Goal: Task Accomplishment & Management: Complete application form

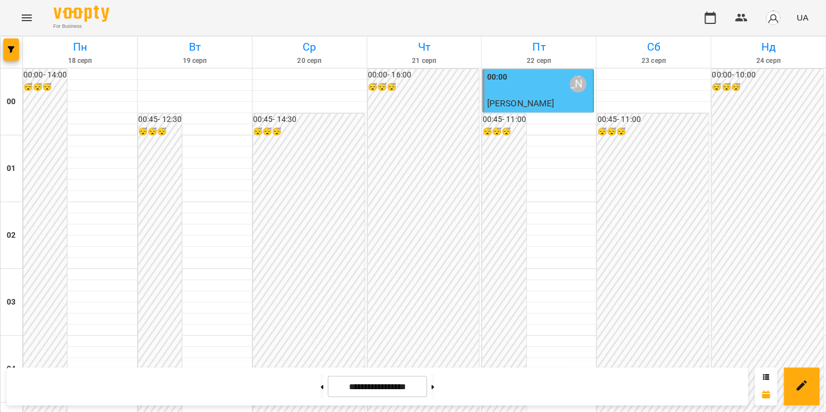
scroll to position [860, 0]
click at [25, 17] on icon "Menu" at bounding box center [27, 17] width 10 height 7
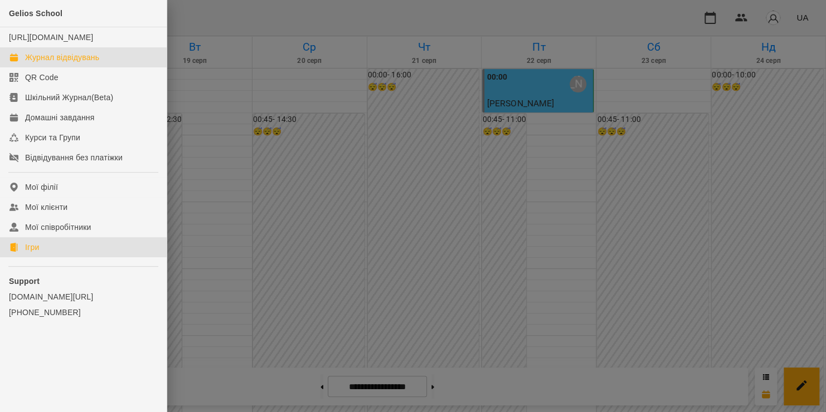
click at [31, 253] on div "Ігри" at bounding box center [32, 247] width 14 height 11
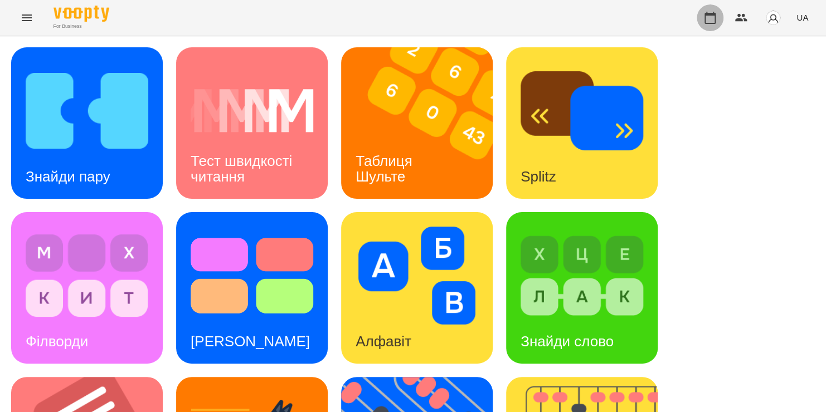
click at [712, 17] on icon "button" at bounding box center [709, 17] width 13 height 13
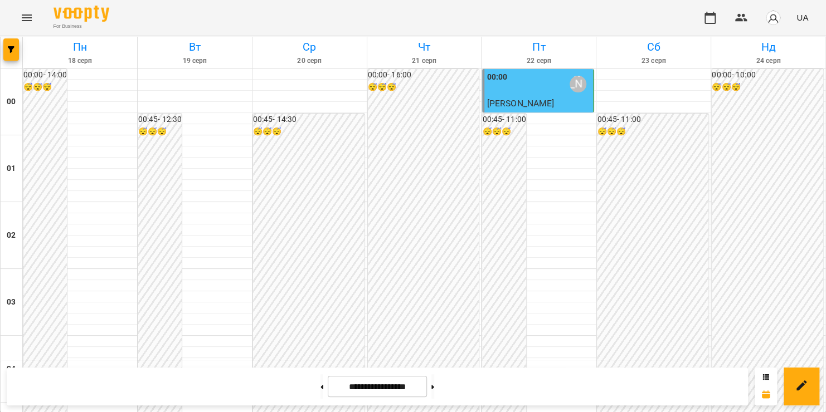
scroll to position [1311, 0]
click at [26, 12] on icon "Menu" at bounding box center [26, 17] width 13 height 13
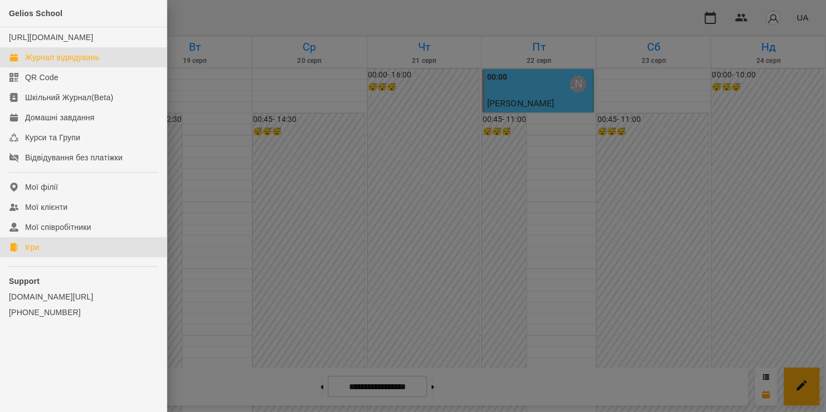
click at [42, 256] on link "Ігри" at bounding box center [83, 247] width 167 height 20
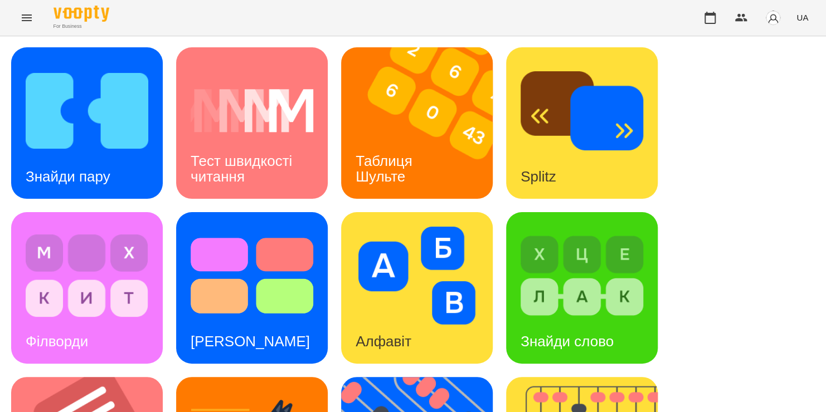
scroll to position [457, 0]
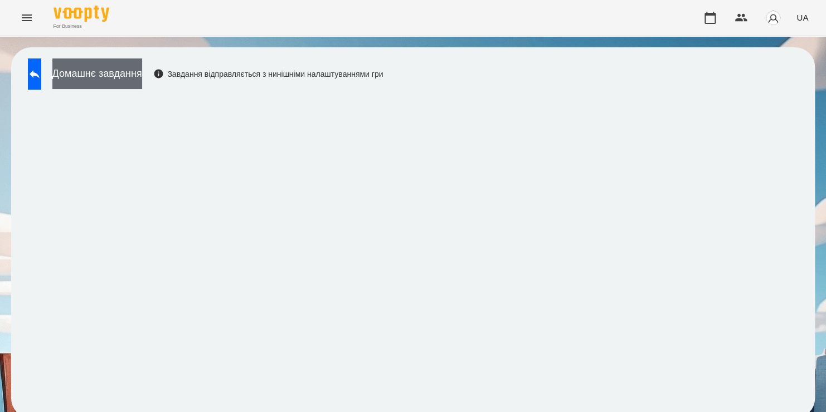
click at [142, 80] on button "Домашнє завдання" at bounding box center [97, 74] width 90 height 31
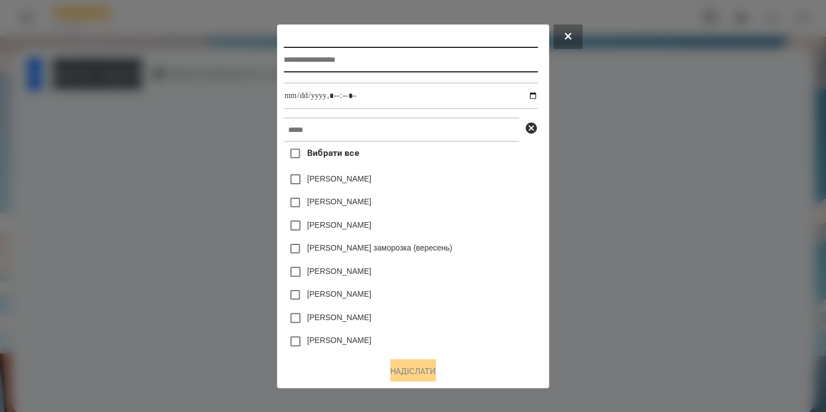
click at [351, 53] on input "text" at bounding box center [411, 60] width 254 height 26
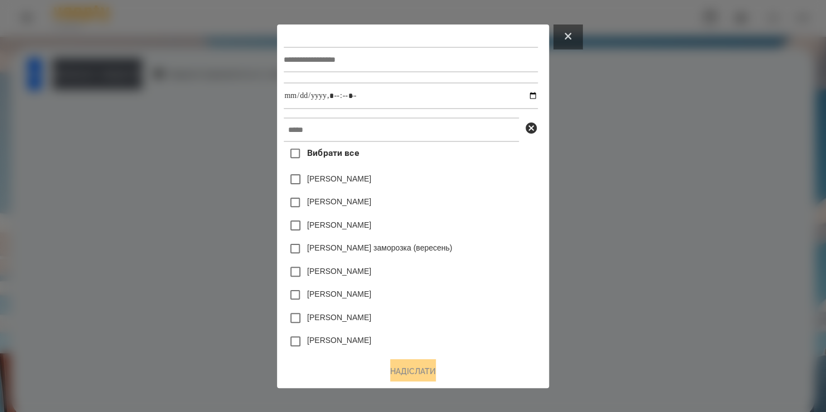
click at [582, 36] on button at bounding box center [567, 37] width 29 height 25
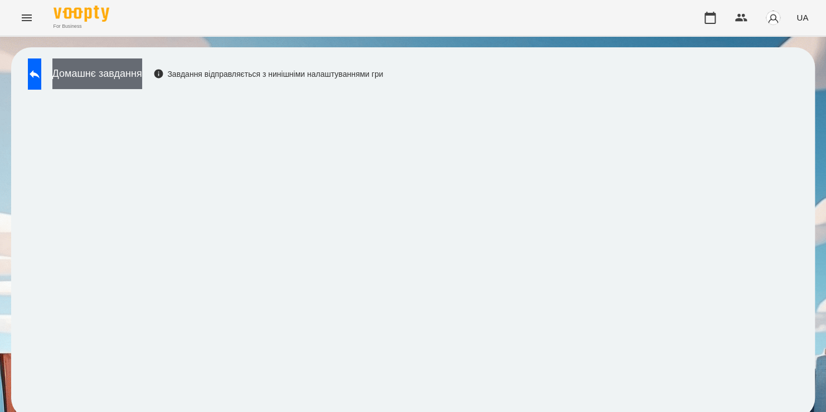
click at [142, 77] on button "Домашнє завдання" at bounding box center [97, 74] width 90 height 31
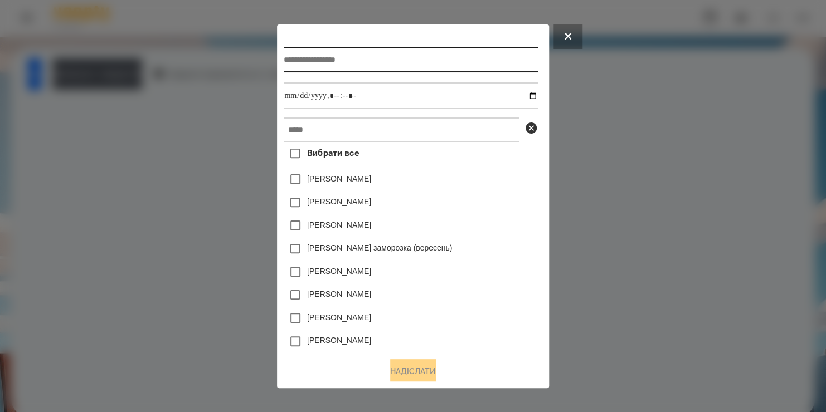
click at [308, 55] on input "text" at bounding box center [411, 60] width 254 height 26
drag, startPoint x: 309, startPoint y: 60, endPoint x: 297, endPoint y: 62, distance: 12.5
click at [297, 62] on input "**********" at bounding box center [411, 60] width 254 height 26
click at [359, 57] on input "**********" at bounding box center [411, 60] width 254 height 26
type input "**********"
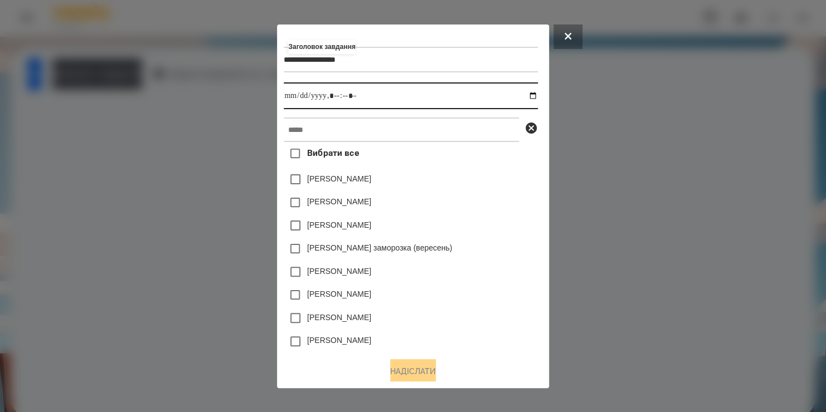
click at [531, 98] on input "datetime-local" at bounding box center [411, 95] width 254 height 27
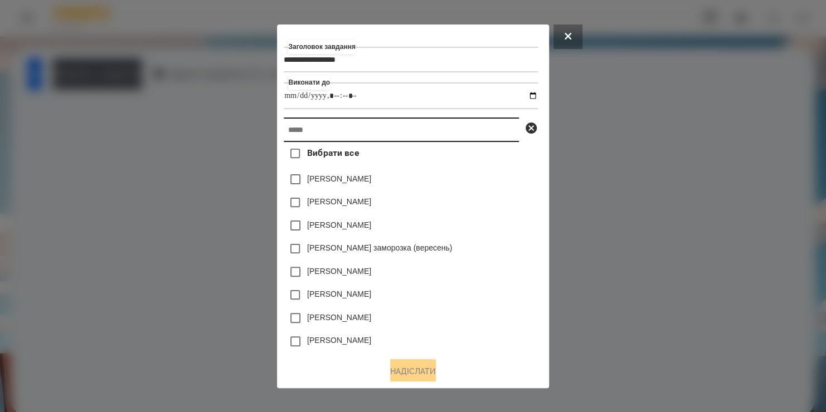
type input "**********"
click at [486, 139] on input "text" at bounding box center [401, 130] width 235 height 25
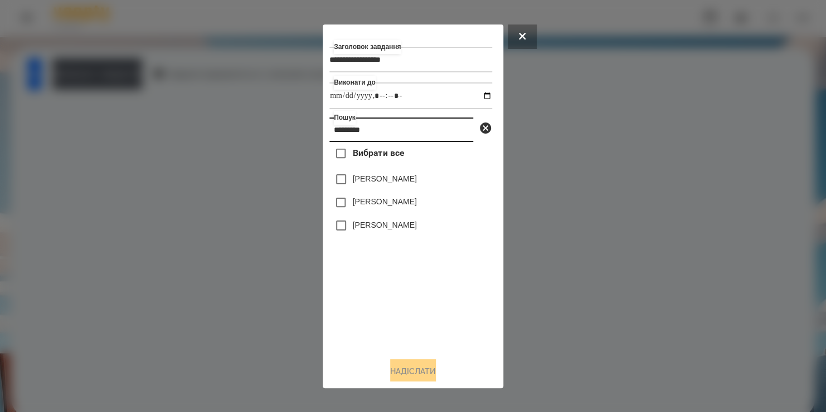
type input "*********"
click at [376, 203] on label "[PERSON_NAME]" at bounding box center [385, 201] width 64 height 11
click at [417, 369] on button "Надіслати" at bounding box center [413, 371] width 46 height 25
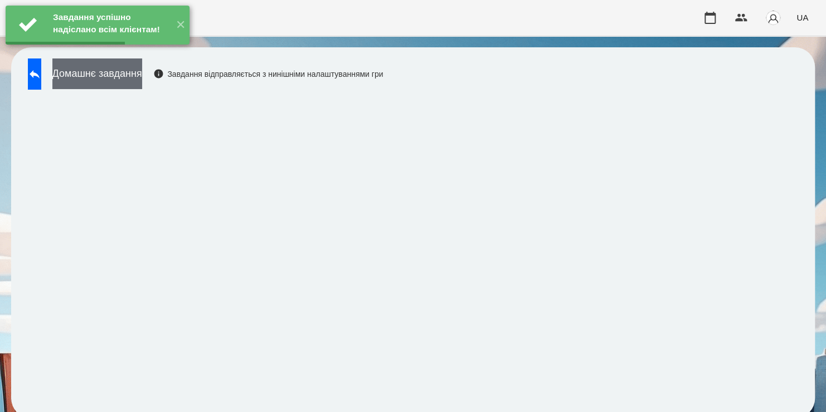
click at [94, 71] on button "Домашнє завдання" at bounding box center [97, 74] width 90 height 31
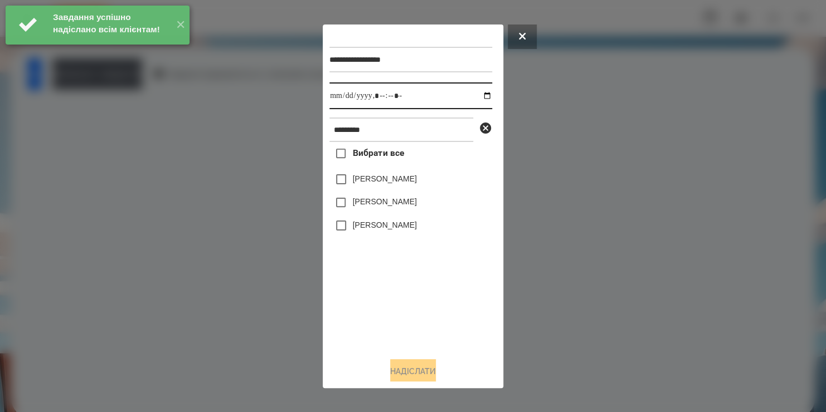
click at [479, 100] on input "datetime-local" at bounding box center [410, 95] width 163 height 27
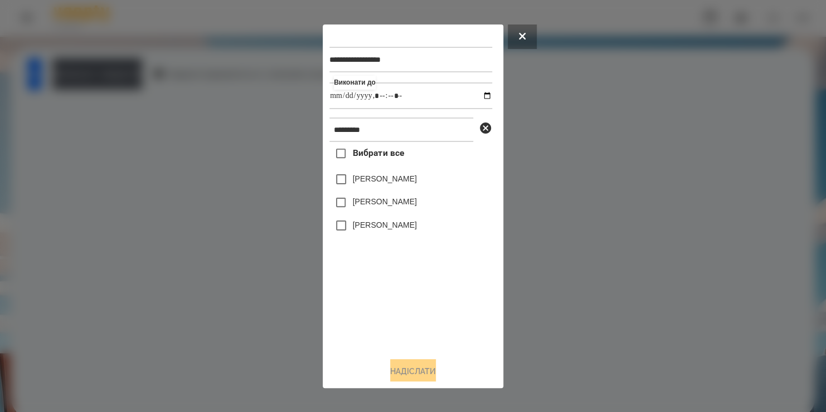
type input "**********"
drag, startPoint x: 416, startPoint y: 314, endPoint x: 376, endPoint y: 205, distance: 116.9
click at [376, 205] on div "Вибрати все [PERSON_NAME] [PERSON_NAME] [PERSON_NAME]" at bounding box center [410, 245] width 163 height 206
click at [376, 205] on label "[PERSON_NAME]" at bounding box center [385, 201] width 64 height 11
click at [421, 372] on button "Надіслати" at bounding box center [413, 371] width 46 height 25
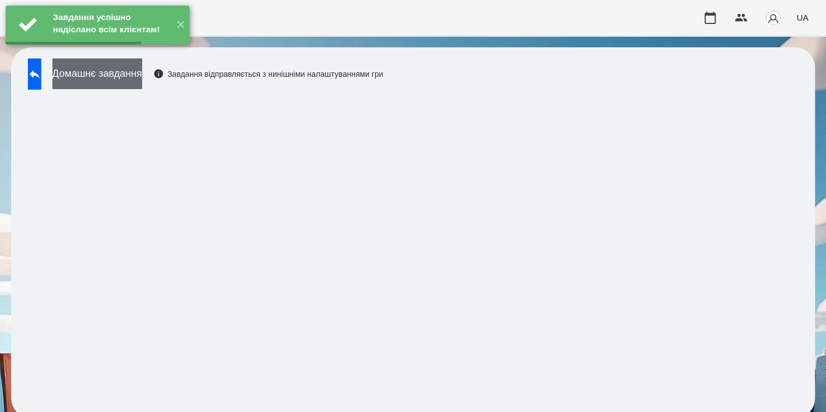
click at [126, 74] on button "Домашнє завдання" at bounding box center [97, 74] width 90 height 31
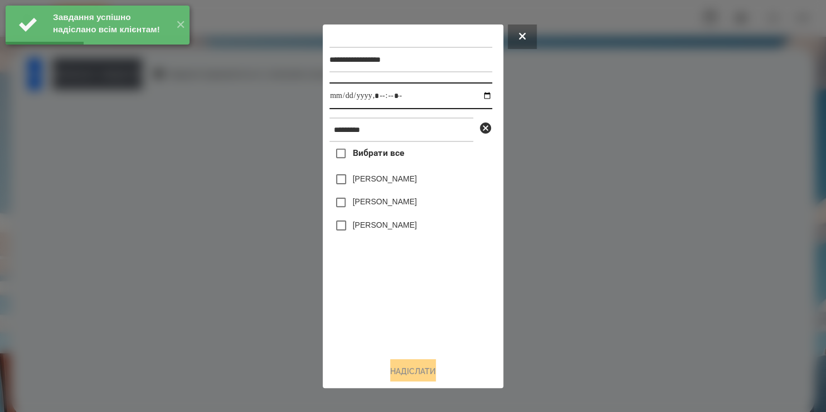
click at [475, 96] on input "datetime-local" at bounding box center [410, 95] width 163 height 27
type input "**********"
click at [413, 306] on div "Вибрати все [PERSON_NAME] [PERSON_NAME] [PERSON_NAME]" at bounding box center [410, 245] width 163 height 206
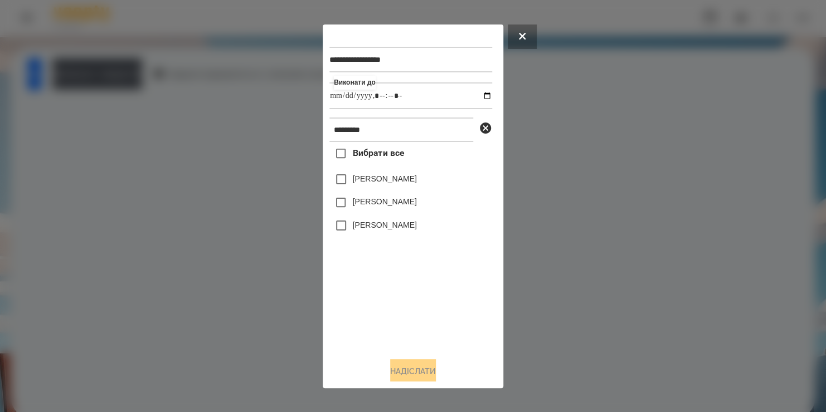
click at [387, 205] on label "[PERSON_NAME]" at bounding box center [385, 201] width 64 height 11
click at [413, 369] on button "Надіслати" at bounding box center [413, 371] width 46 height 25
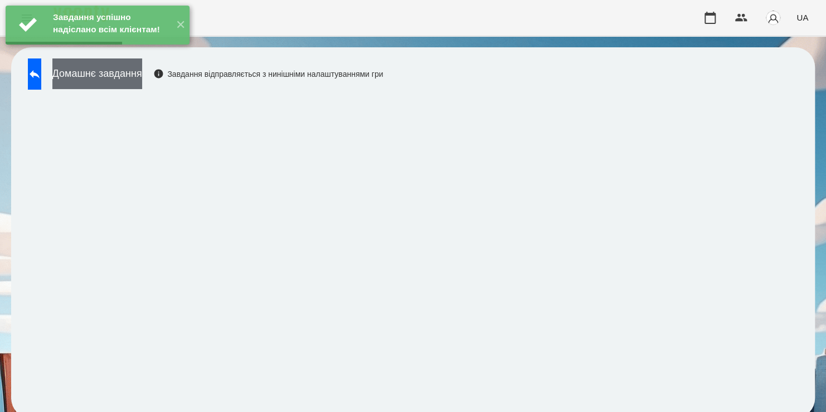
click at [142, 81] on button "Домашнє завдання" at bounding box center [97, 74] width 90 height 31
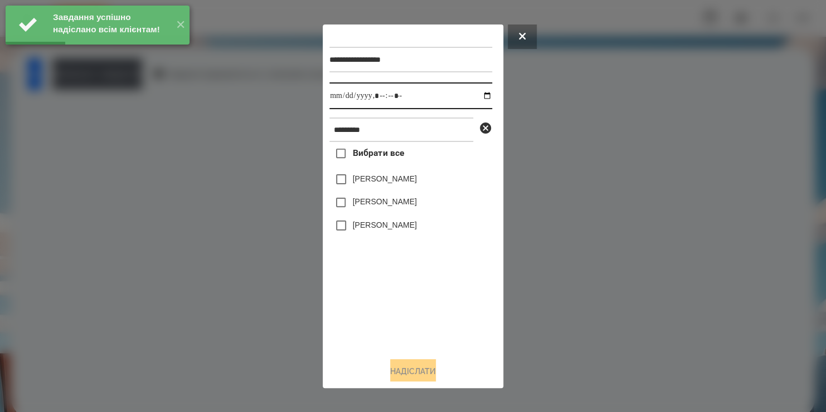
click at [479, 94] on input "datetime-local" at bounding box center [410, 95] width 163 height 27
type input "**********"
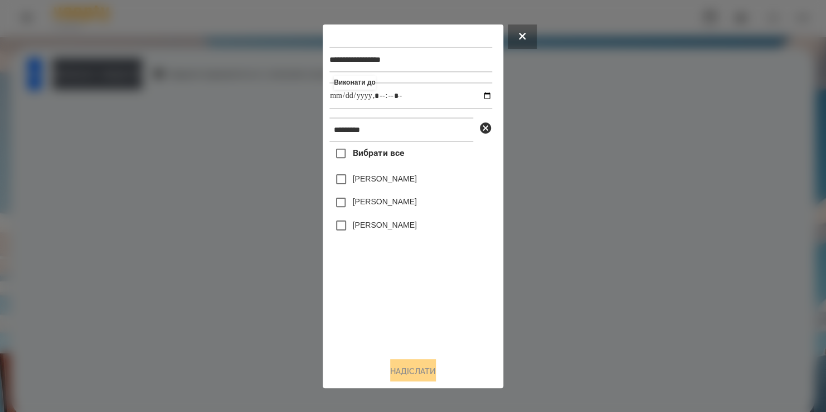
click at [351, 198] on div "Вибрати все [PERSON_NAME] [PERSON_NAME] [PERSON_NAME]" at bounding box center [410, 245] width 163 height 206
click at [412, 366] on button "Надіслати" at bounding box center [413, 371] width 46 height 25
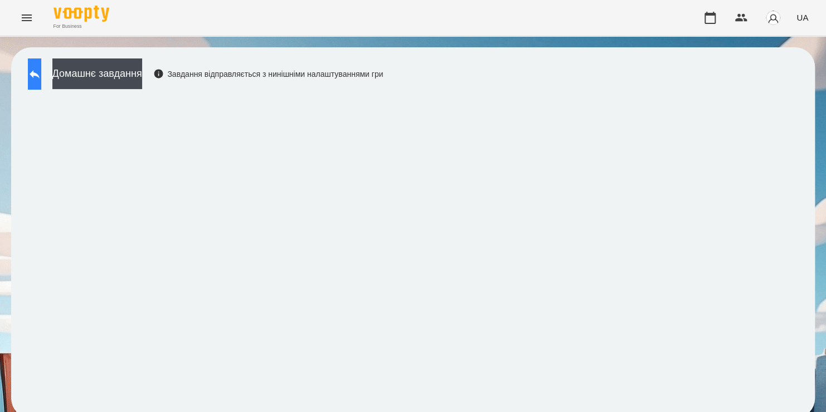
click at [41, 75] on button at bounding box center [34, 74] width 13 height 31
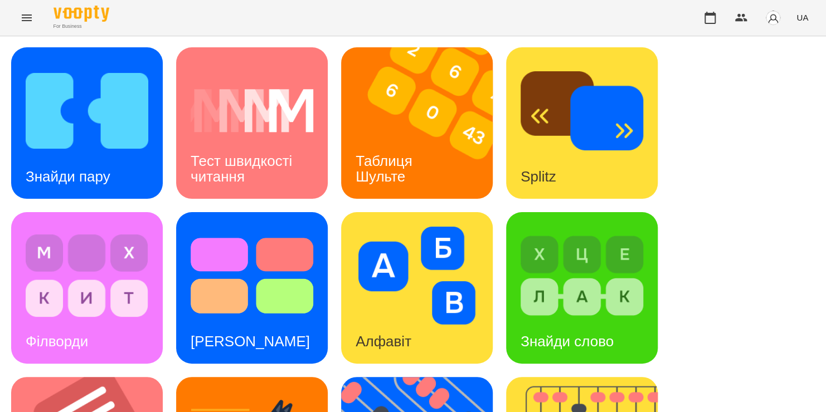
scroll to position [405, 0]
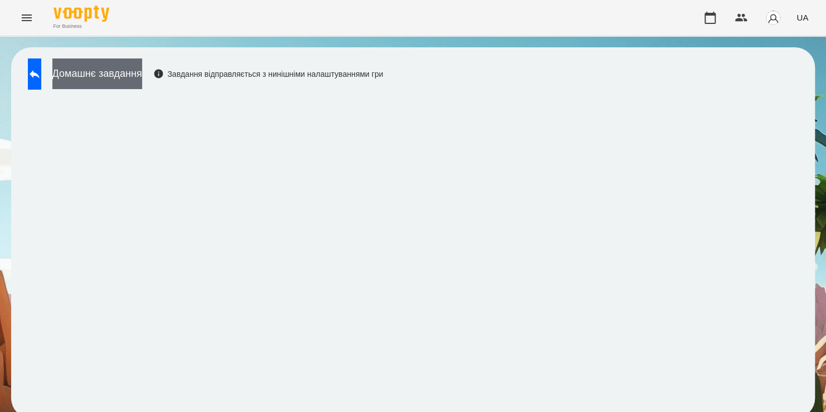
click at [123, 79] on button "Домашнє завдання" at bounding box center [97, 74] width 90 height 31
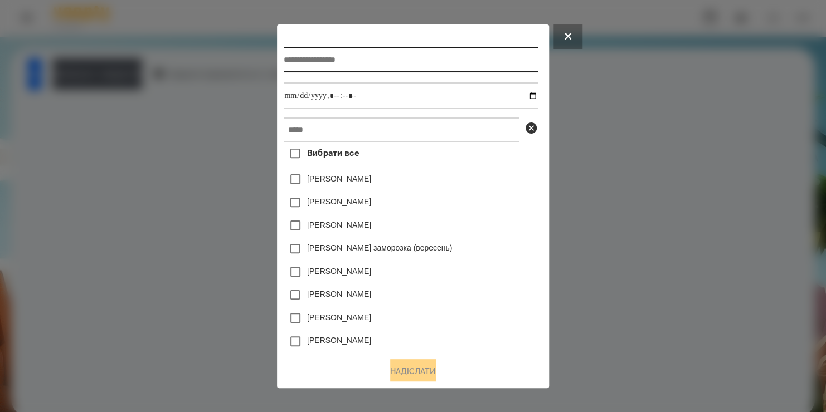
click at [362, 56] on input "text" at bounding box center [411, 60] width 254 height 26
type input "*******"
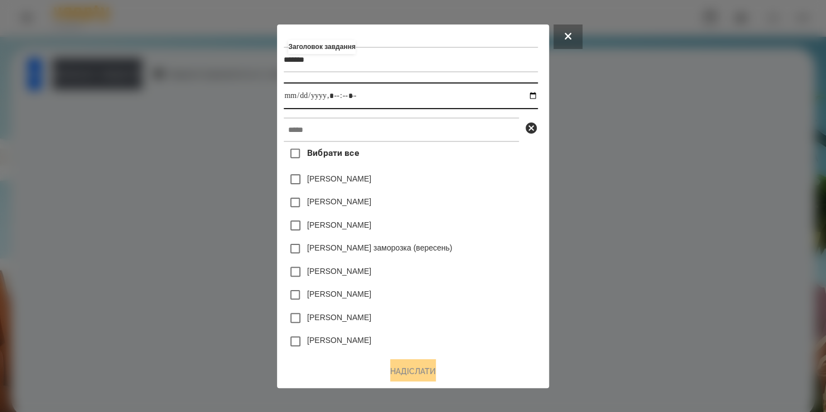
click at [529, 99] on input "datetime-local" at bounding box center [411, 95] width 254 height 27
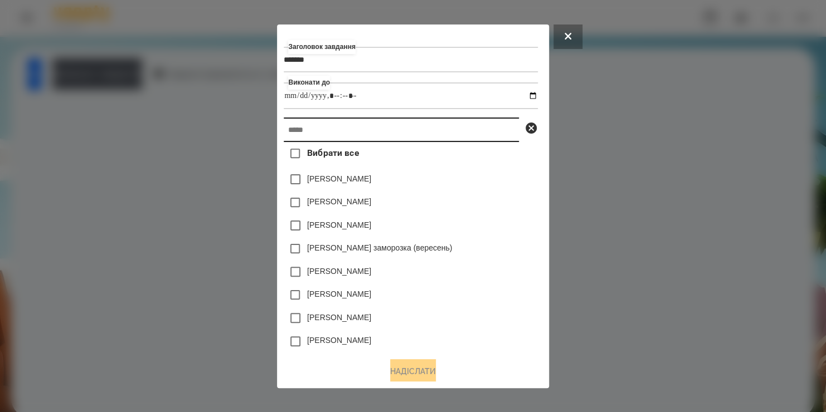
type input "**********"
click at [494, 121] on input "text" at bounding box center [401, 130] width 235 height 25
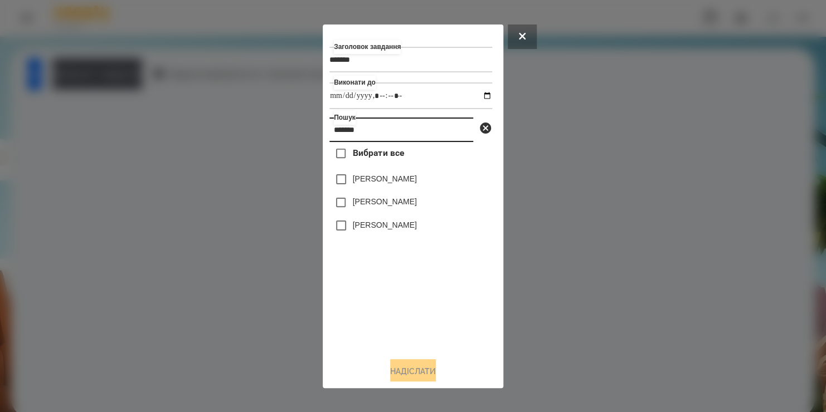
type input "*******"
click at [382, 205] on label "[PERSON_NAME]" at bounding box center [385, 201] width 64 height 11
click at [407, 373] on button "Надіслати" at bounding box center [413, 371] width 46 height 25
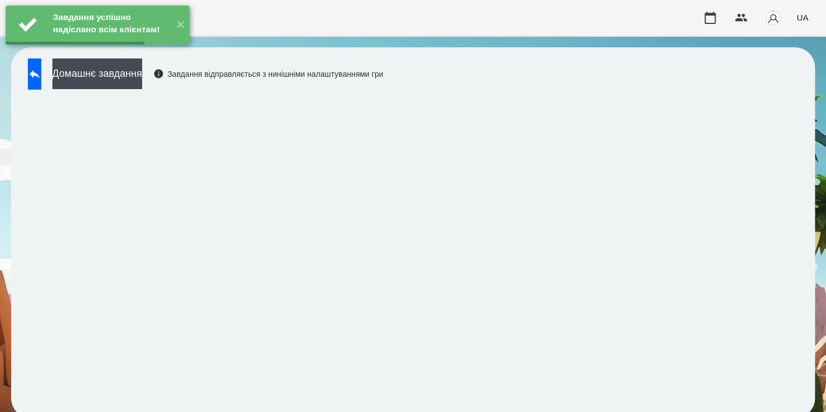
click at [142, 76] on button "Домашнє завдання" at bounding box center [97, 74] width 90 height 31
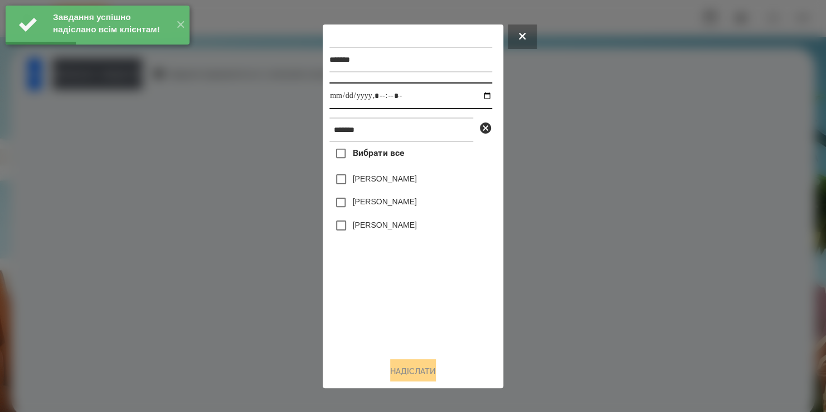
click at [474, 94] on input "datetime-local" at bounding box center [410, 95] width 163 height 27
type input "**********"
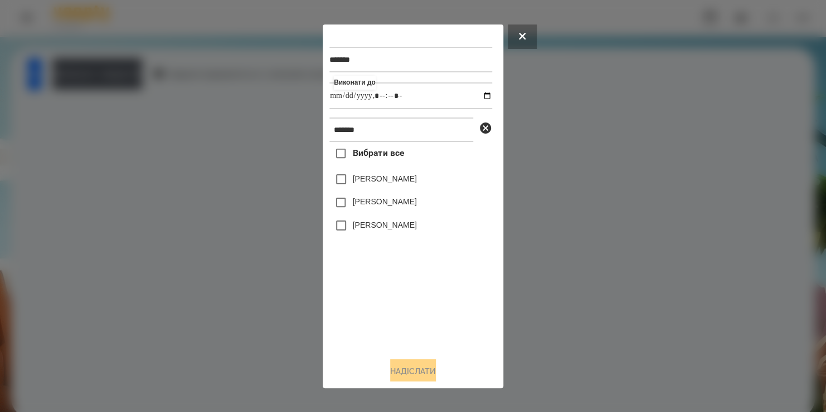
drag, startPoint x: 422, startPoint y: 312, endPoint x: 383, endPoint y: 198, distance: 120.0
click at [383, 198] on div "Вибрати все [PERSON_NAME] [PERSON_NAME] [PERSON_NAME]" at bounding box center [410, 245] width 163 height 206
click at [383, 198] on div "[PERSON_NAME]" at bounding box center [410, 202] width 163 height 23
click at [373, 207] on label "[PERSON_NAME]" at bounding box center [385, 201] width 64 height 11
click at [403, 374] on button "Надіслати" at bounding box center [413, 371] width 46 height 25
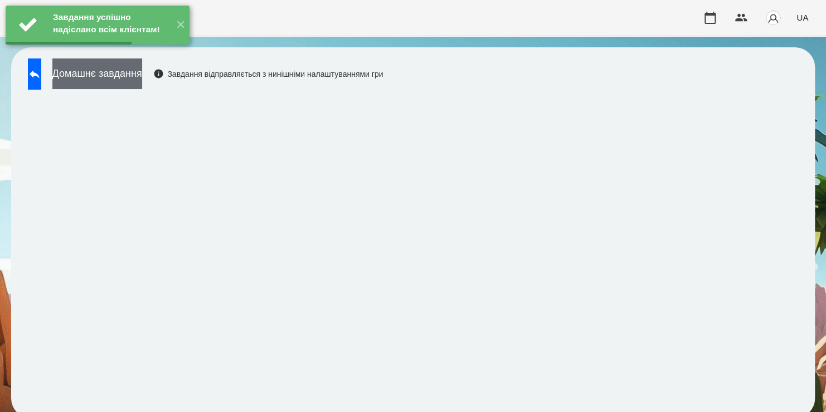
click at [142, 87] on button "Домашнє завдання" at bounding box center [97, 74] width 90 height 31
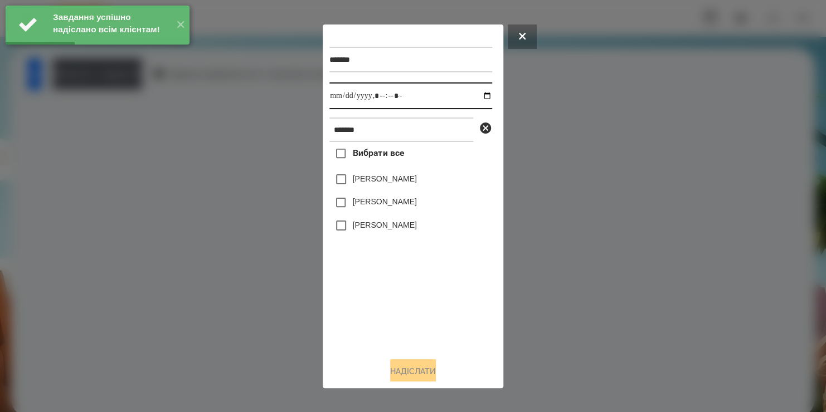
click at [475, 99] on input "datetime-local" at bounding box center [410, 95] width 163 height 27
type input "**********"
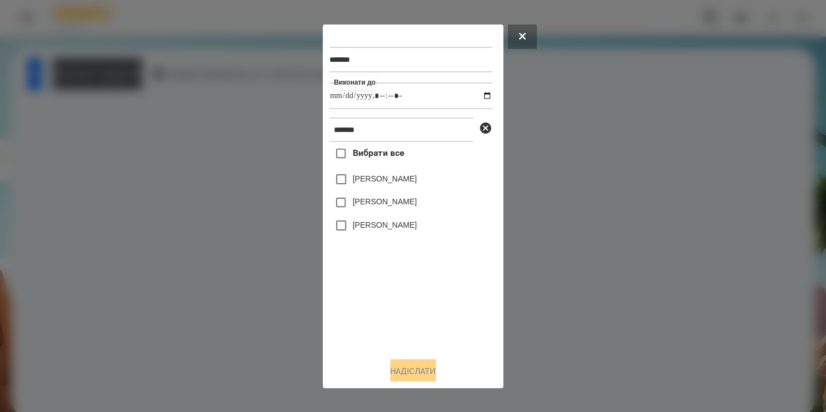
drag, startPoint x: 432, startPoint y: 299, endPoint x: 392, endPoint y: 203, distance: 103.9
click at [392, 203] on div "Вибрати все [PERSON_NAME] [PERSON_NAME] [PERSON_NAME]" at bounding box center [410, 245] width 163 height 206
click at [392, 203] on label "[PERSON_NAME]" at bounding box center [385, 201] width 64 height 11
click at [396, 370] on button "Надіслати" at bounding box center [413, 371] width 46 height 25
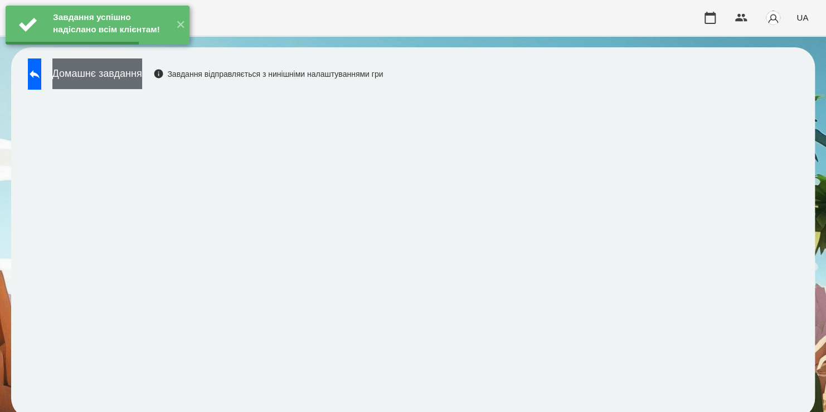
click at [142, 75] on button "Домашнє завдання" at bounding box center [97, 74] width 90 height 31
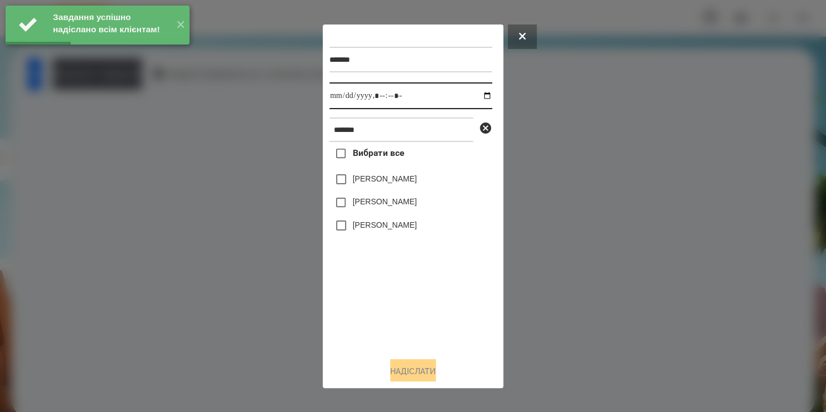
click at [473, 96] on input "datetime-local" at bounding box center [410, 95] width 163 height 27
type input "**********"
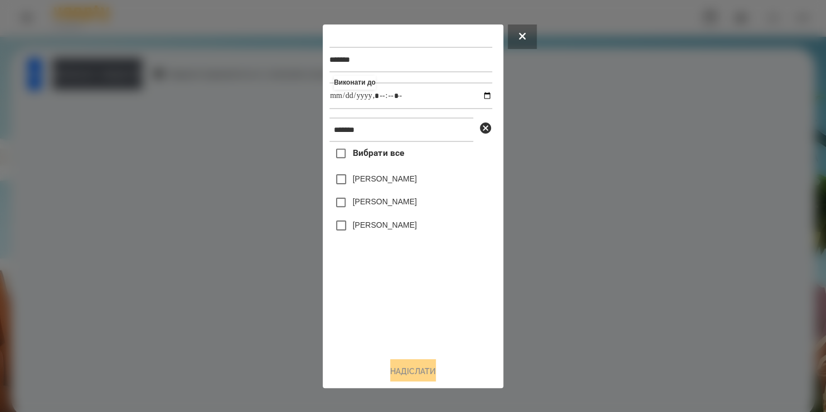
drag, startPoint x: 360, startPoint y: 320, endPoint x: 362, endPoint y: 207, distance: 113.7
click at [362, 207] on div "Вибрати все [PERSON_NAME] [PERSON_NAME] [PERSON_NAME]" at bounding box center [410, 245] width 163 height 206
click at [362, 207] on label "[PERSON_NAME]" at bounding box center [385, 201] width 64 height 11
click at [397, 370] on button "Надіслати" at bounding box center [413, 371] width 46 height 25
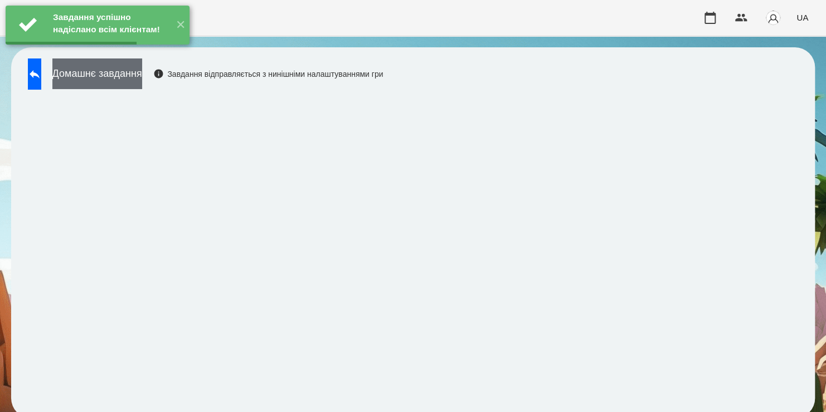
click at [142, 82] on button "Домашнє завдання" at bounding box center [97, 74] width 90 height 31
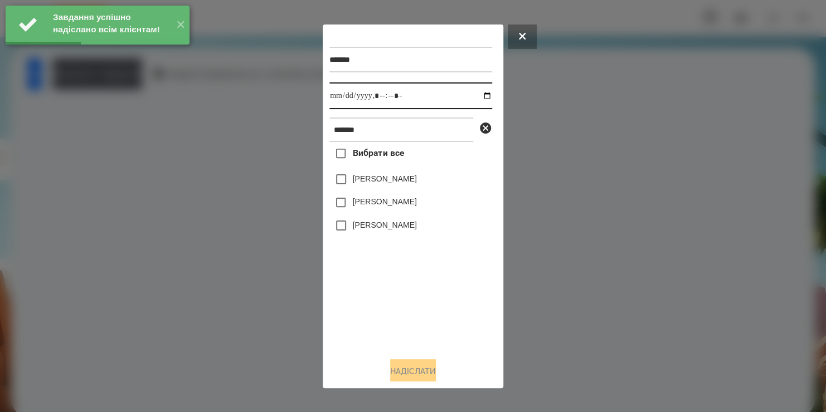
click at [478, 99] on input "datetime-local" at bounding box center [410, 95] width 163 height 27
type input "**********"
click at [386, 319] on div "Вибрати все [PERSON_NAME] [PERSON_NAME] [PERSON_NAME]" at bounding box center [410, 245] width 163 height 206
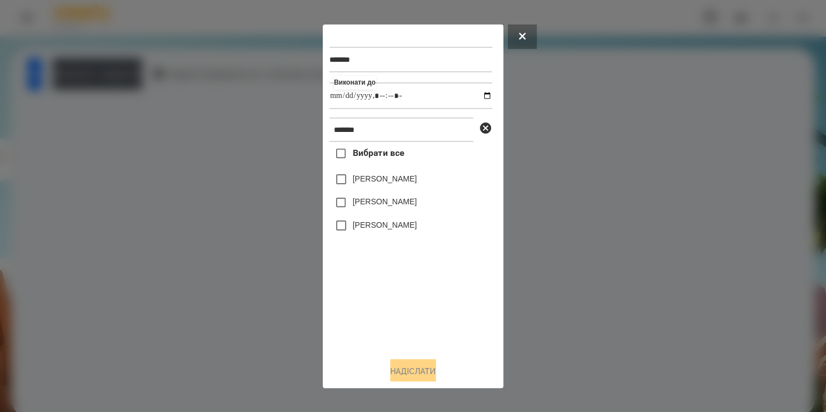
click at [353, 205] on label "[PERSON_NAME]" at bounding box center [385, 201] width 64 height 11
click at [400, 366] on button "Надіслати" at bounding box center [413, 371] width 46 height 25
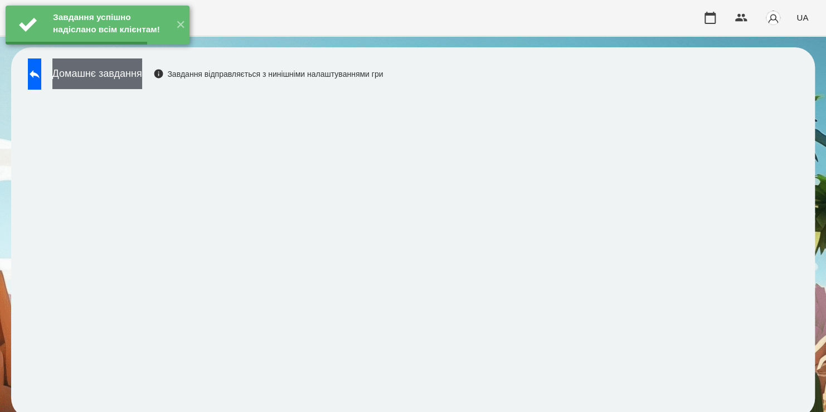
click at [142, 74] on button "Домашнє завдання" at bounding box center [97, 74] width 90 height 31
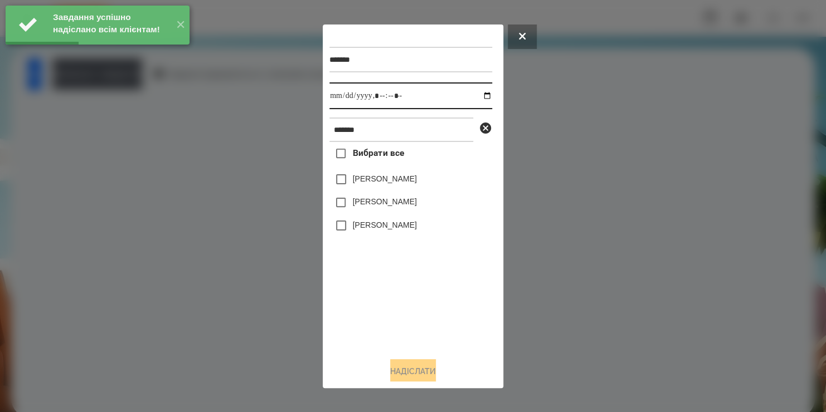
click at [476, 98] on input "datetime-local" at bounding box center [410, 95] width 163 height 27
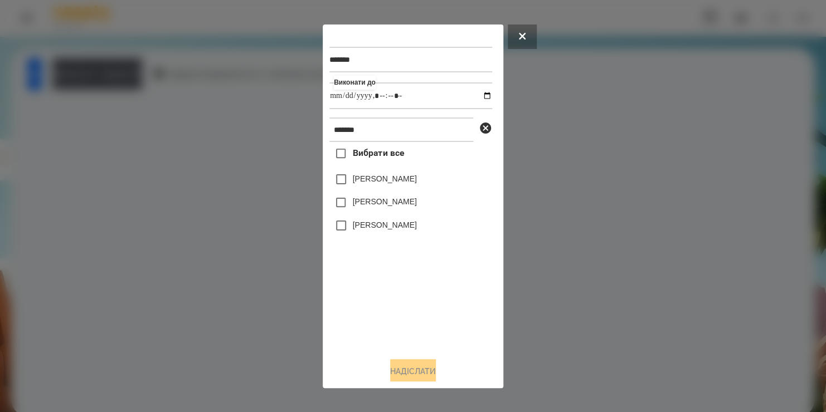
type input "**********"
click at [364, 202] on label "[PERSON_NAME]" at bounding box center [385, 201] width 64 height 11
click at [412, 369] on button "Надіслати" at bounding box center [413, 371] width 46 height 25
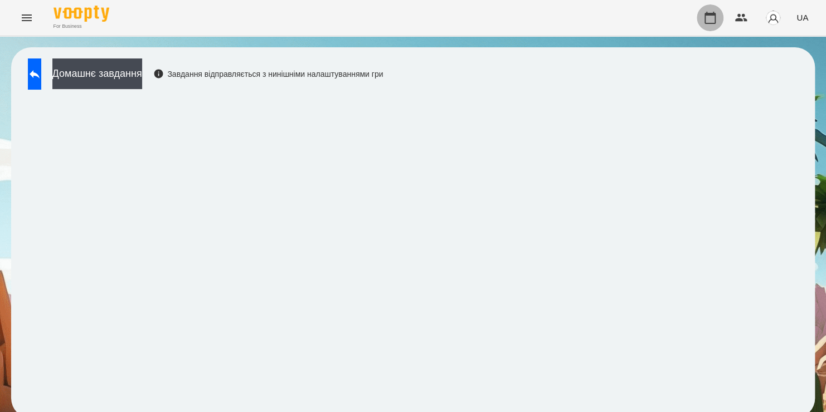
click at [714, 17] on icon "button" at bounding box center [709, 17] width 13 height 13
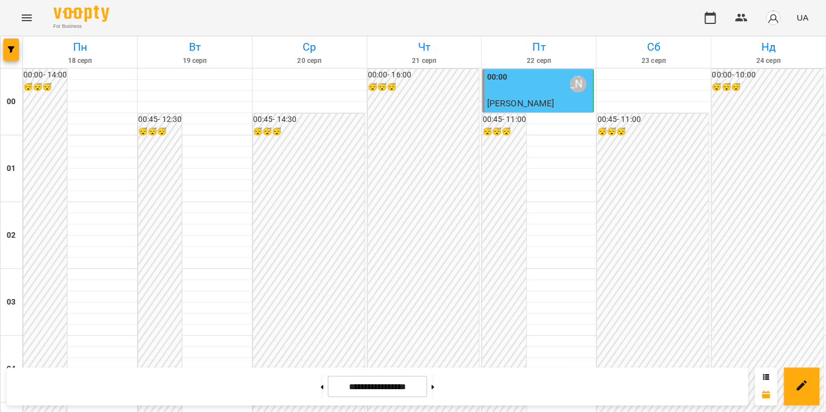
scroll to position [1255, 0]
